Goal: Information Seeking & Learning: Learn about a topic

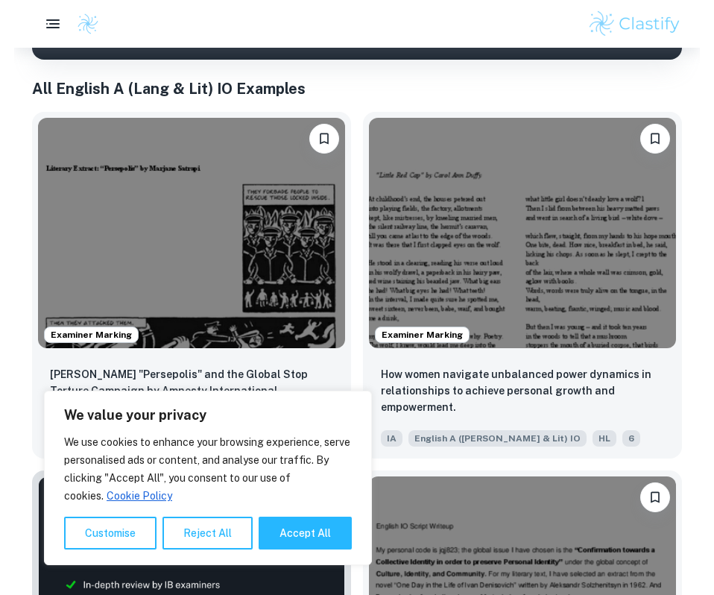
scroll to position [350, 0]
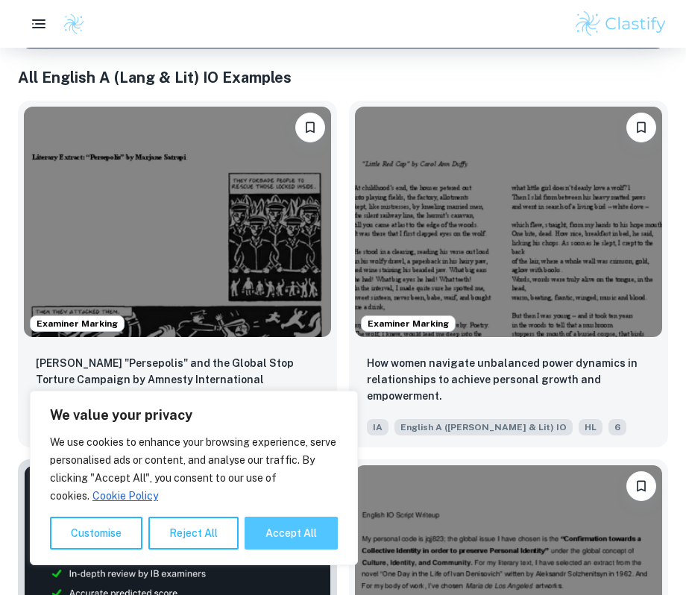
click at [288, 532] on button "Accept All" at bounding box center [291, 533] width 93 height 33
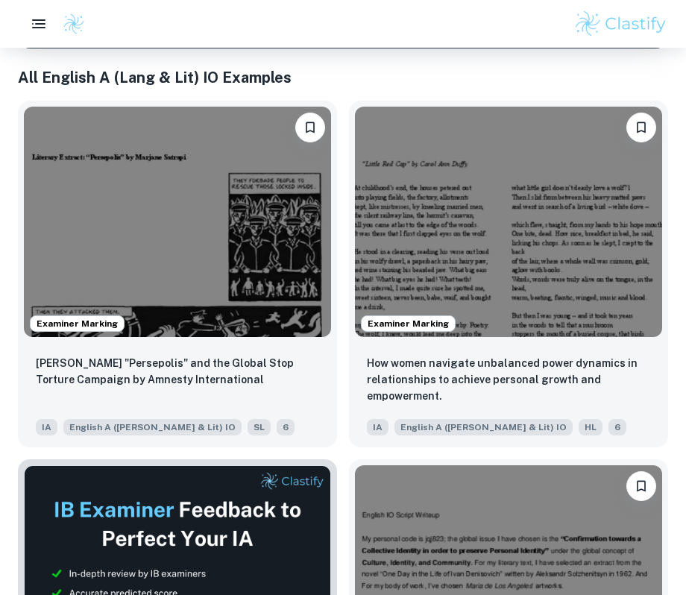
checkbox input "true"
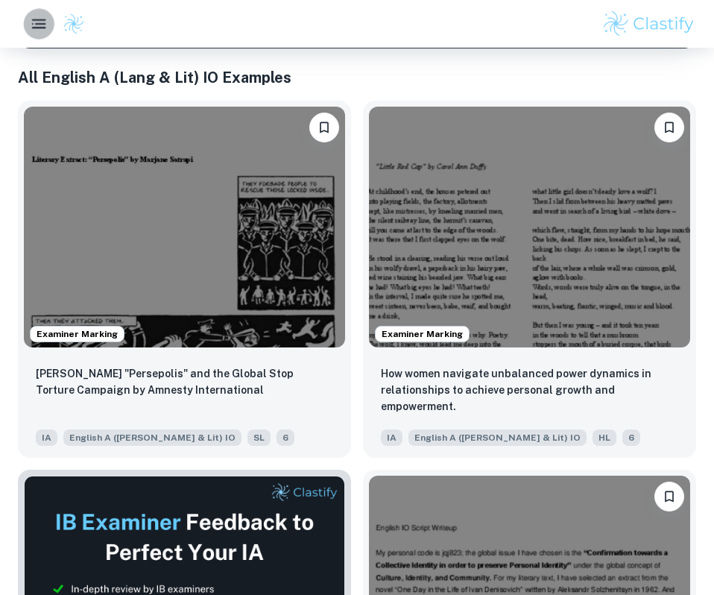
click at [43, 26] on icon "button" at bounding box center [39, 24] width 19 height 19
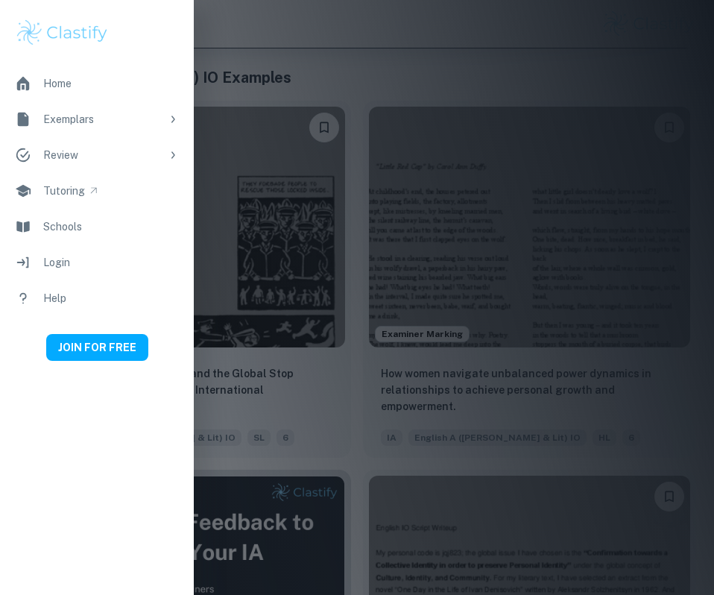
click at [241, 130] on div at bounding box center [357, 297] width 714 height 595
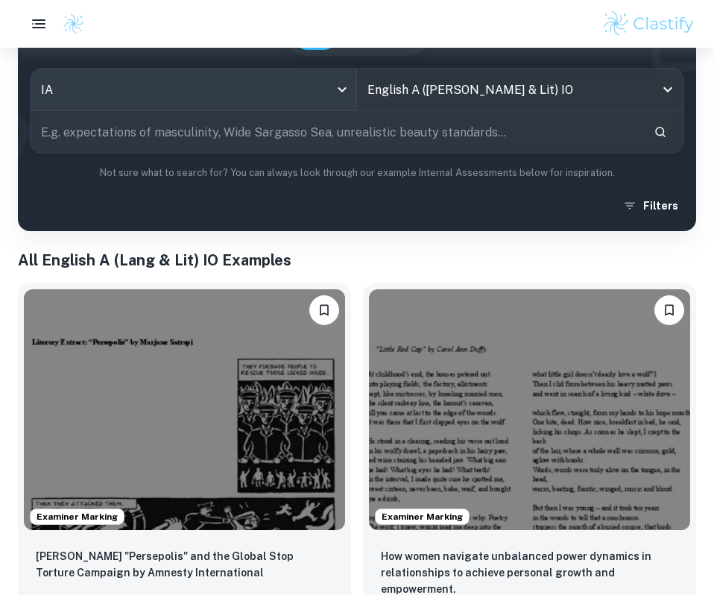
scroll to position [0, 0]
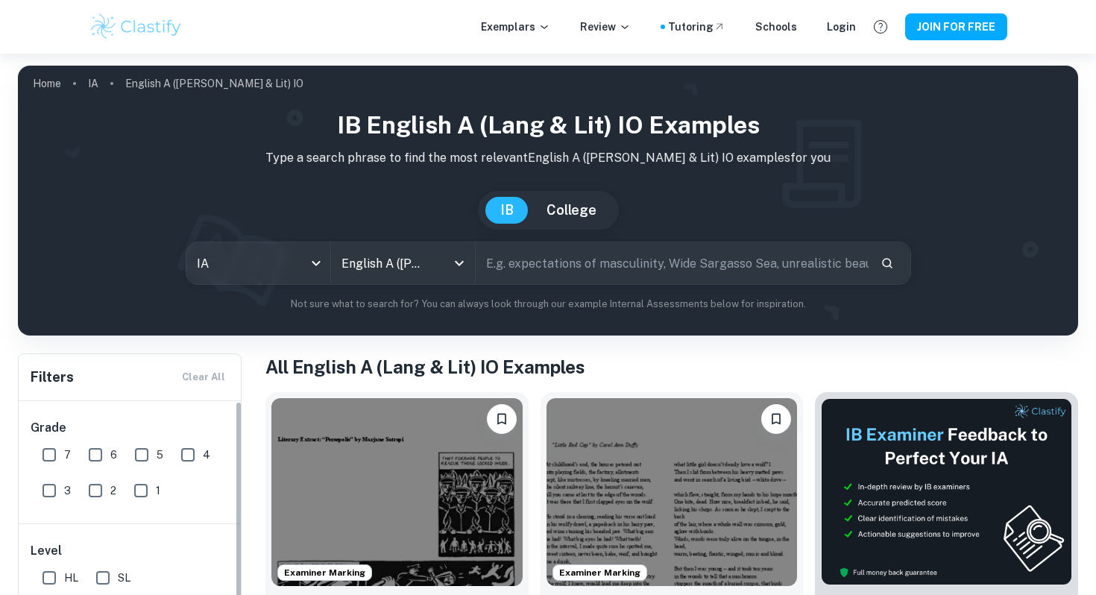
scroll to position [264, 0]
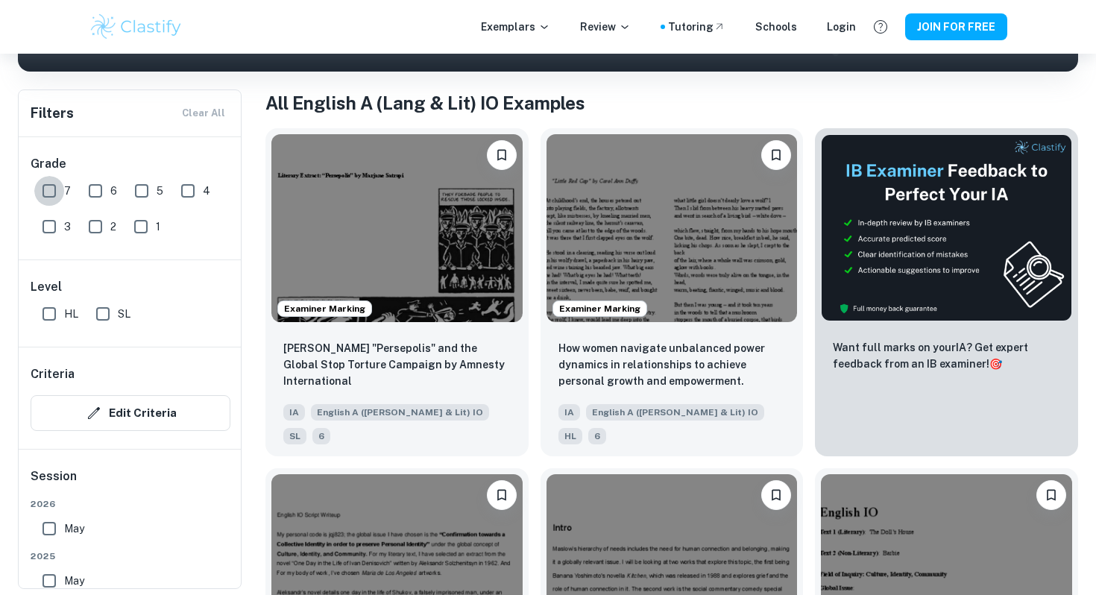
click at [48, 193] on input "7" at bounding box center [49, 191] width 30 height 30
checkbox input "true"
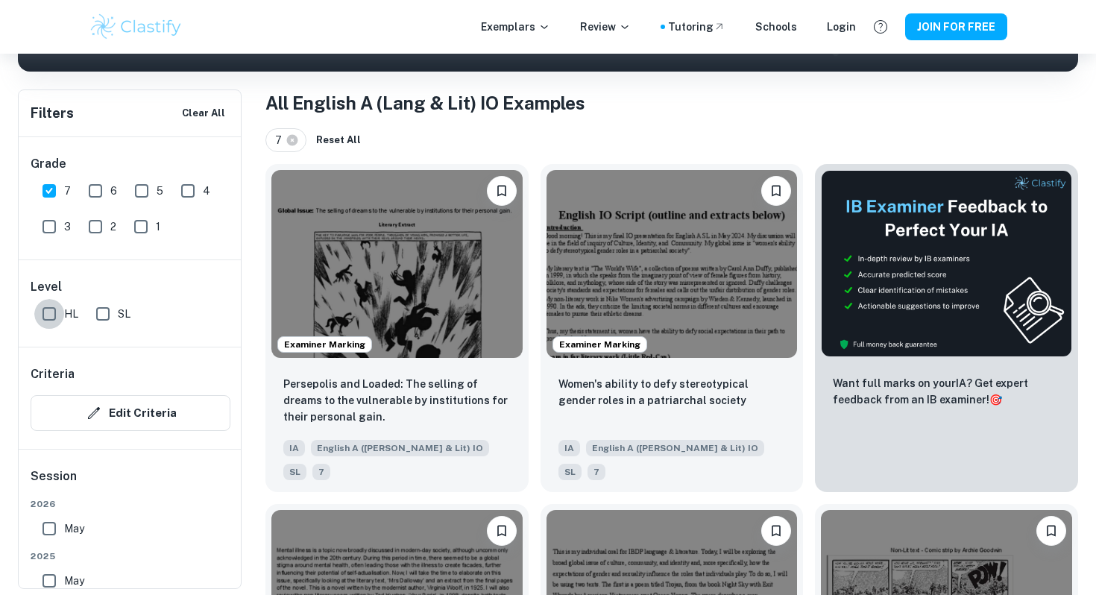
click at [51, 315] on input "HL" at bounding box center [49, 314] width 30 height 30
checkbox input "true"
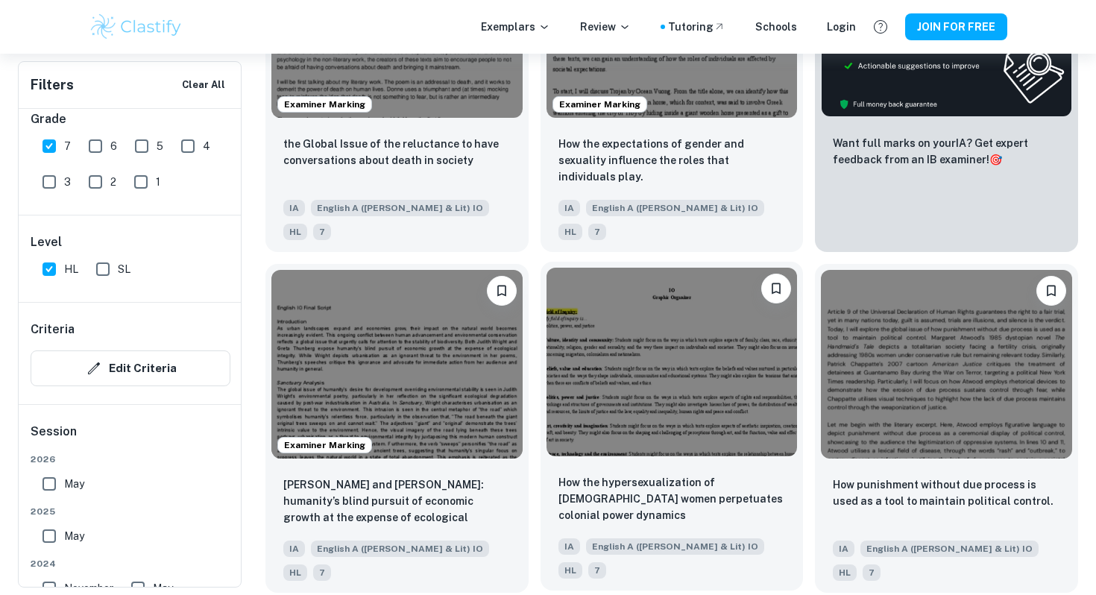
scroll to position [408, 0]
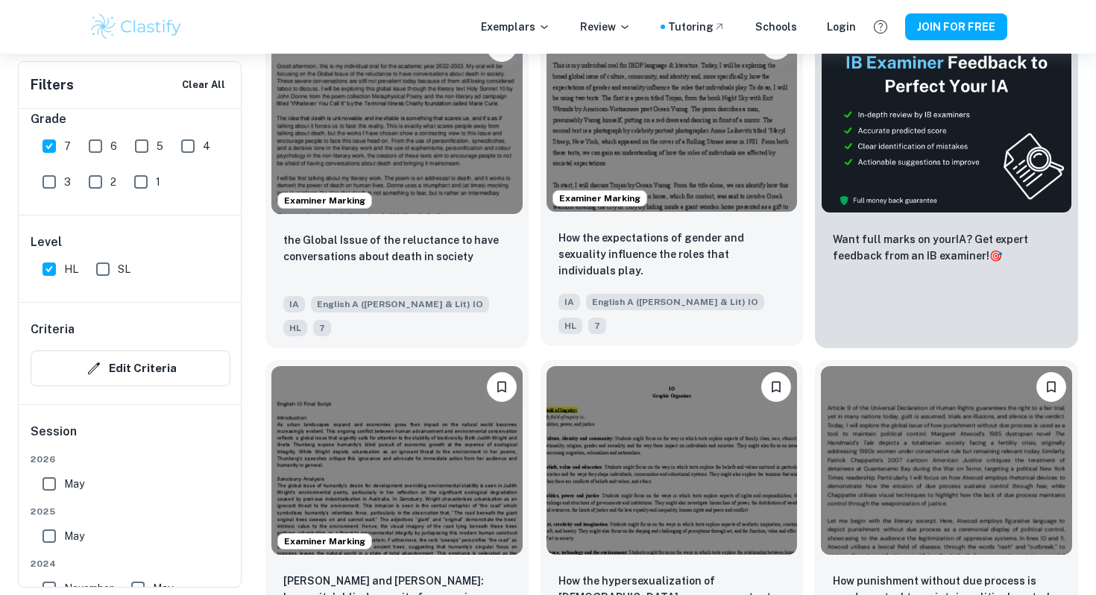
click at [611, 154] on img at bounding box center [672, 118] width 251 height 188
